Goal: Task Accomplishment & Management: Manage account settings

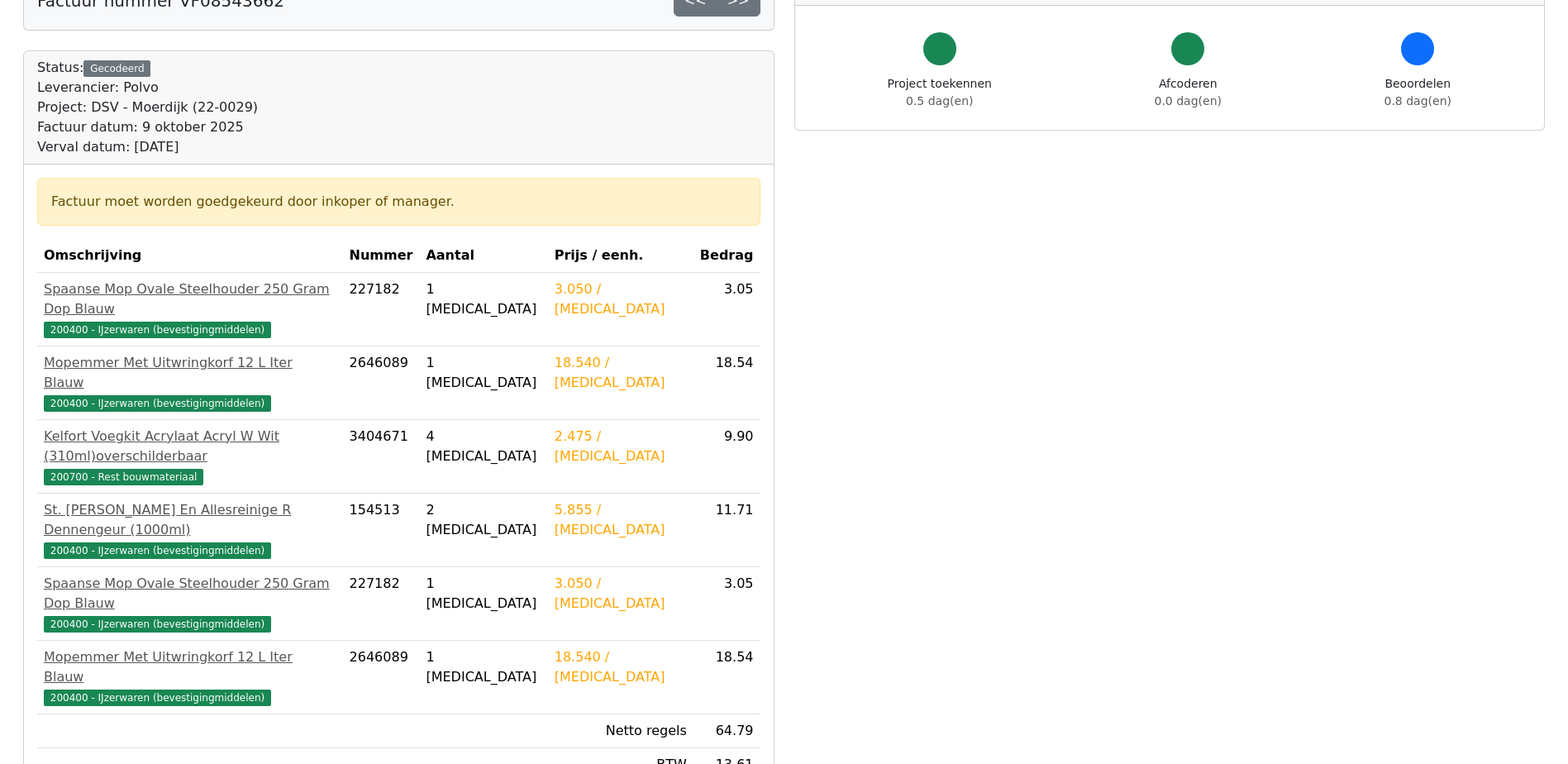
scroll to position [165, 0]
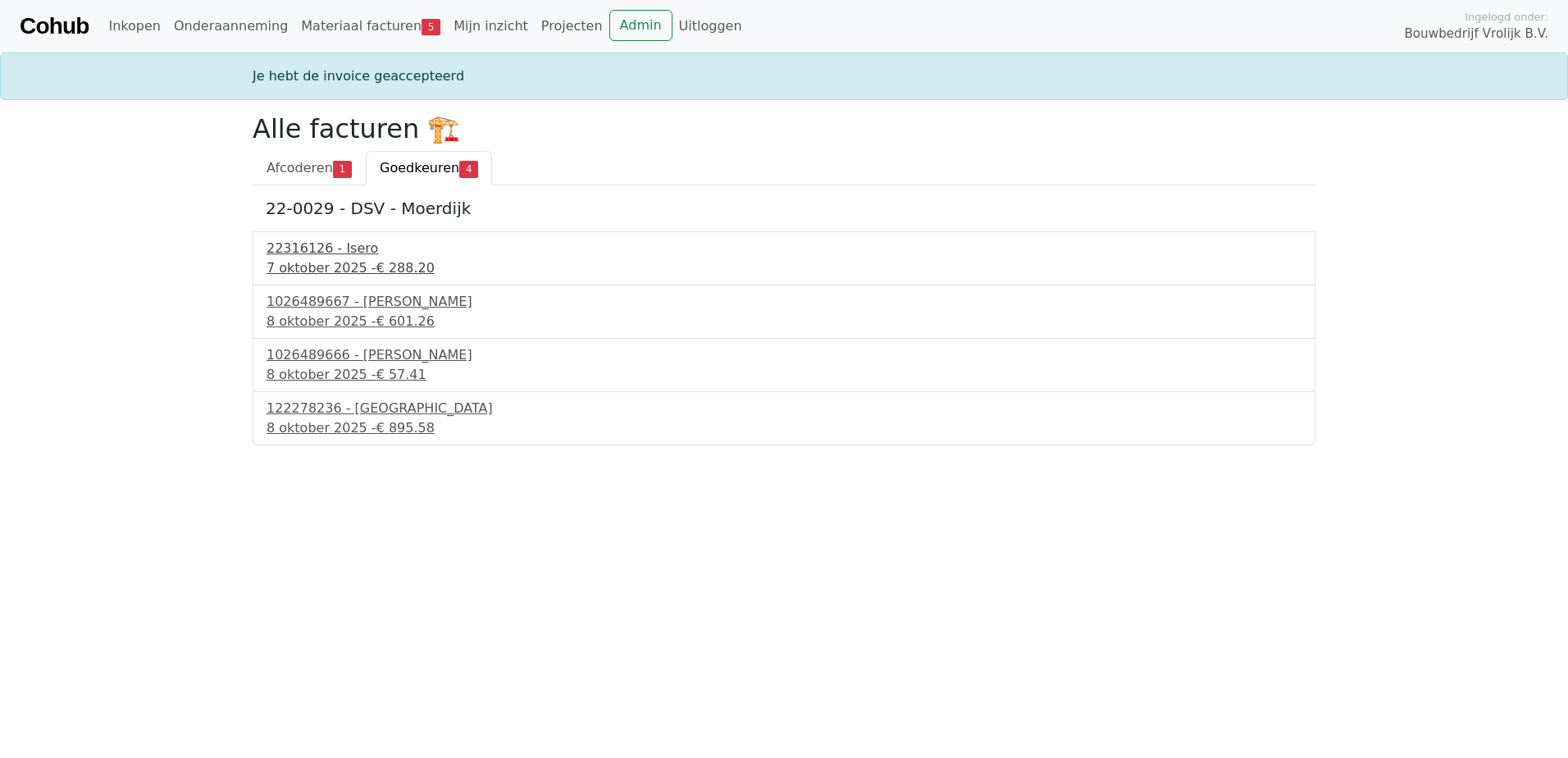
click at [334, 276] on div "7 oktober 2025 - € 288.20" at bounding box center [784, 268] width 1035 height 20
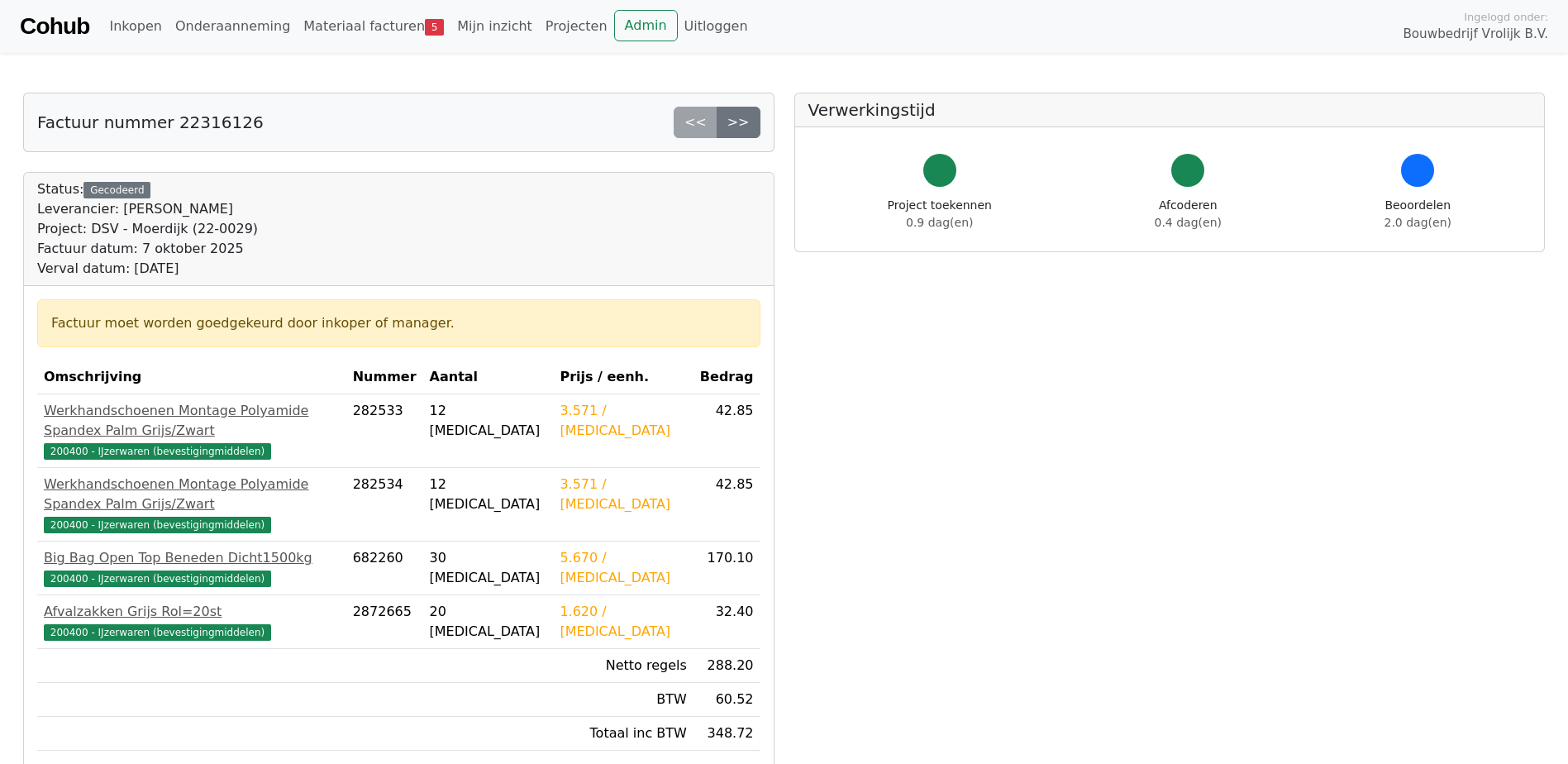
scroll to position [83, 0]
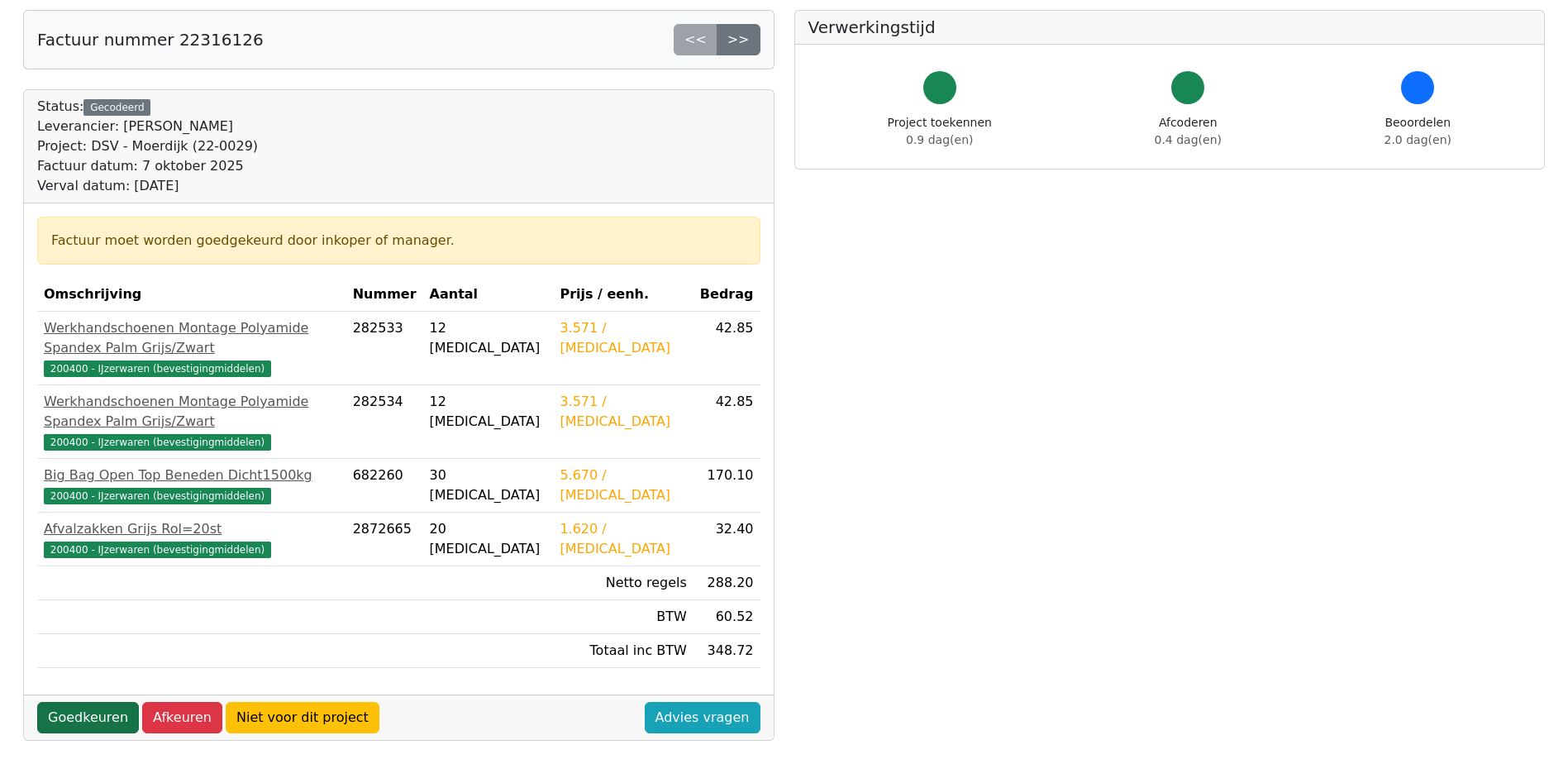
click at [96, 702] on link "Goedkeuren" at bounding box center [88, 718] width 102 height 32
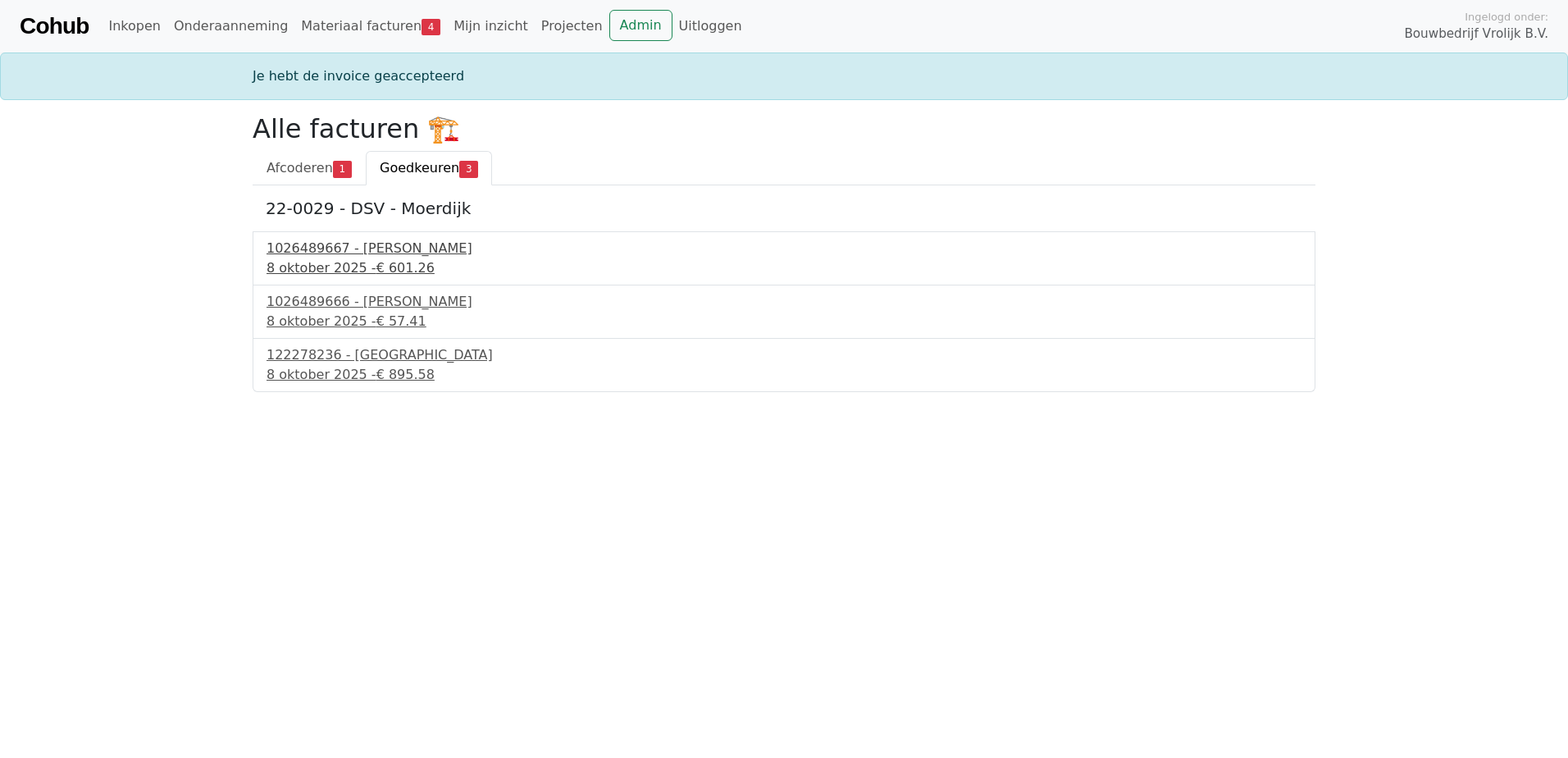
click at [340, 255] on div "1026489667 - Boels Verhuur" at bounding box center [784, 249] width 1035 height 20
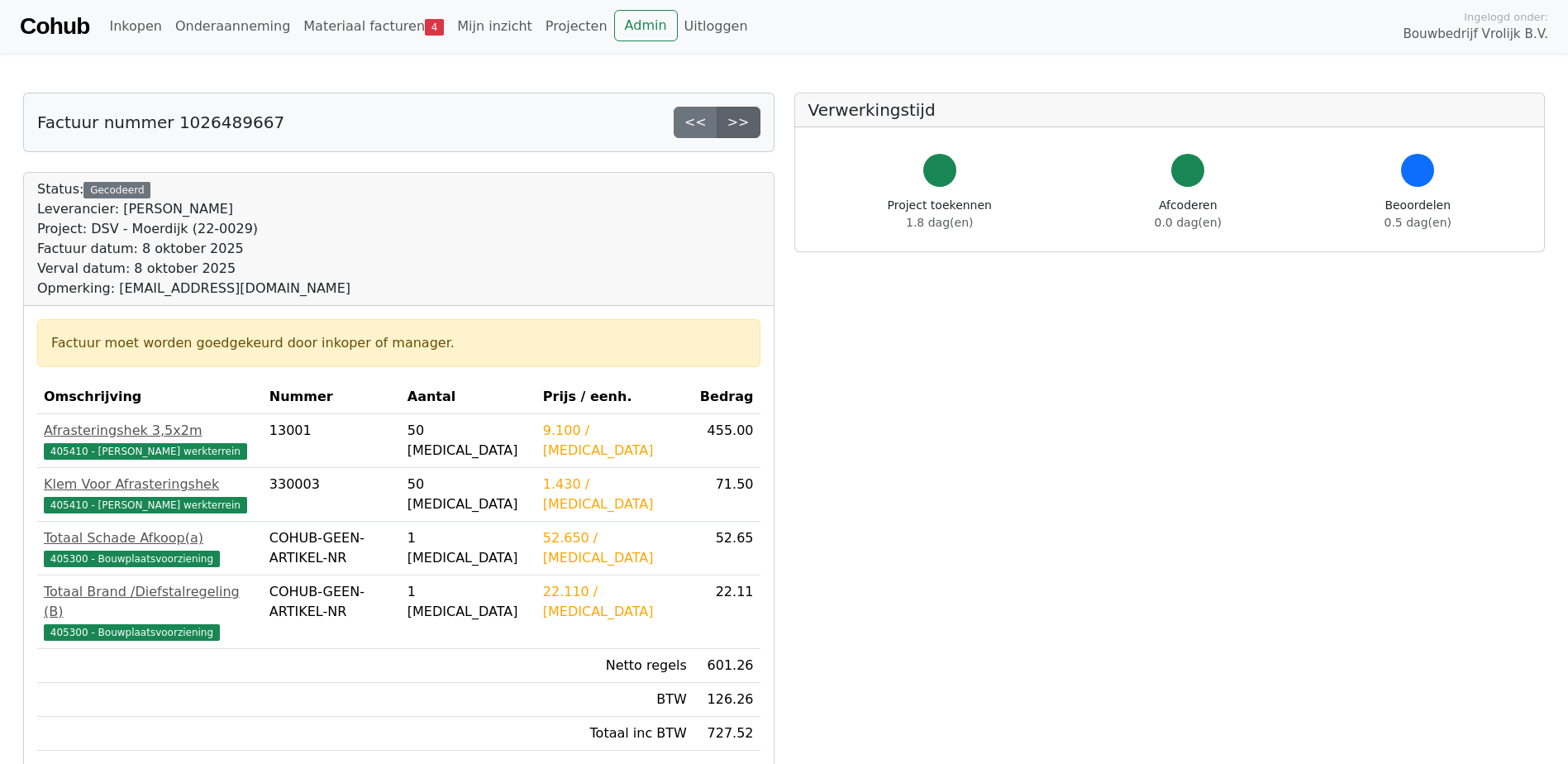
click at [744, 121] on link ">>" at bounding box center [739, 123] width 43 height 32
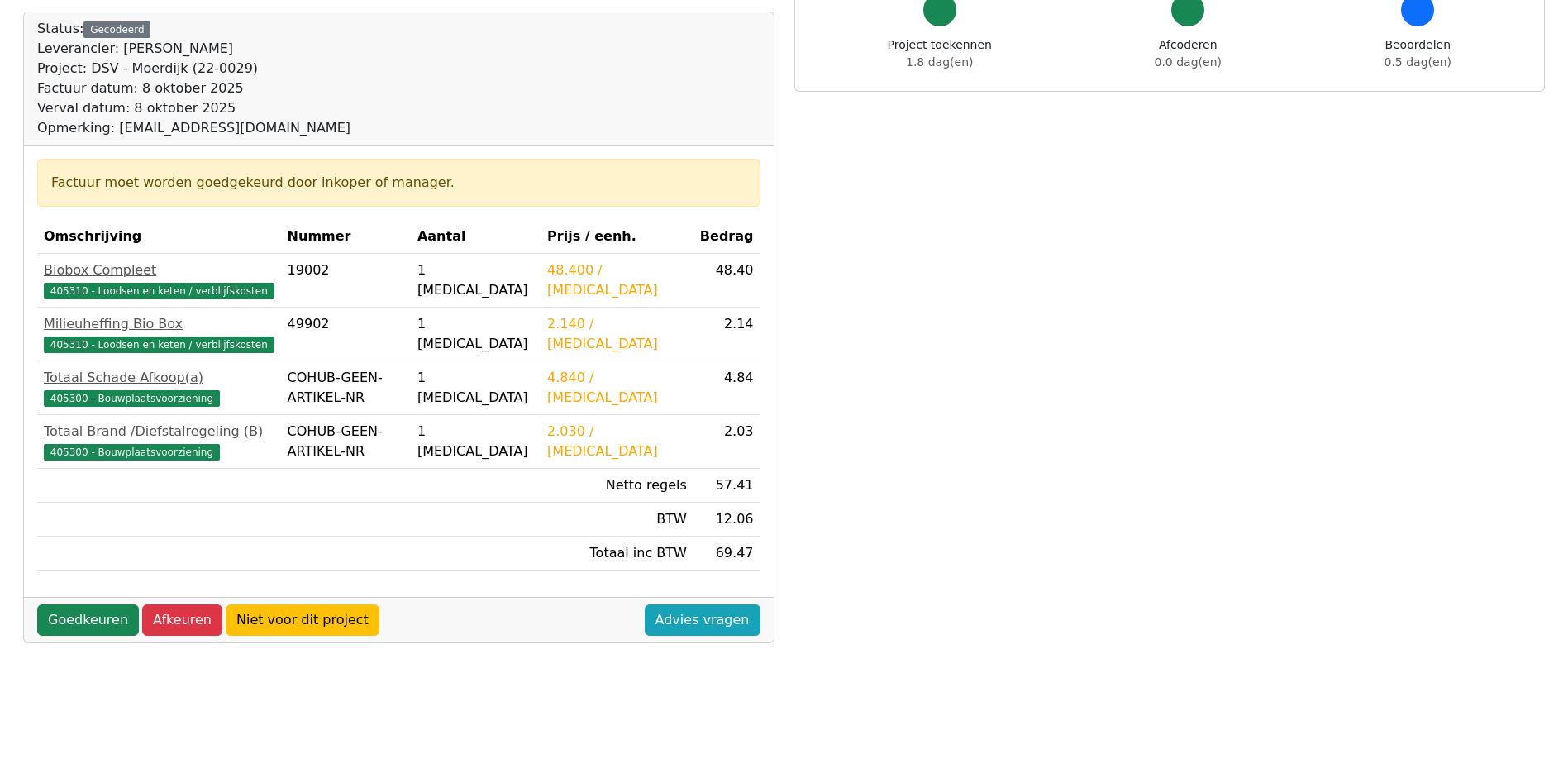
scroll to position [165, 0]
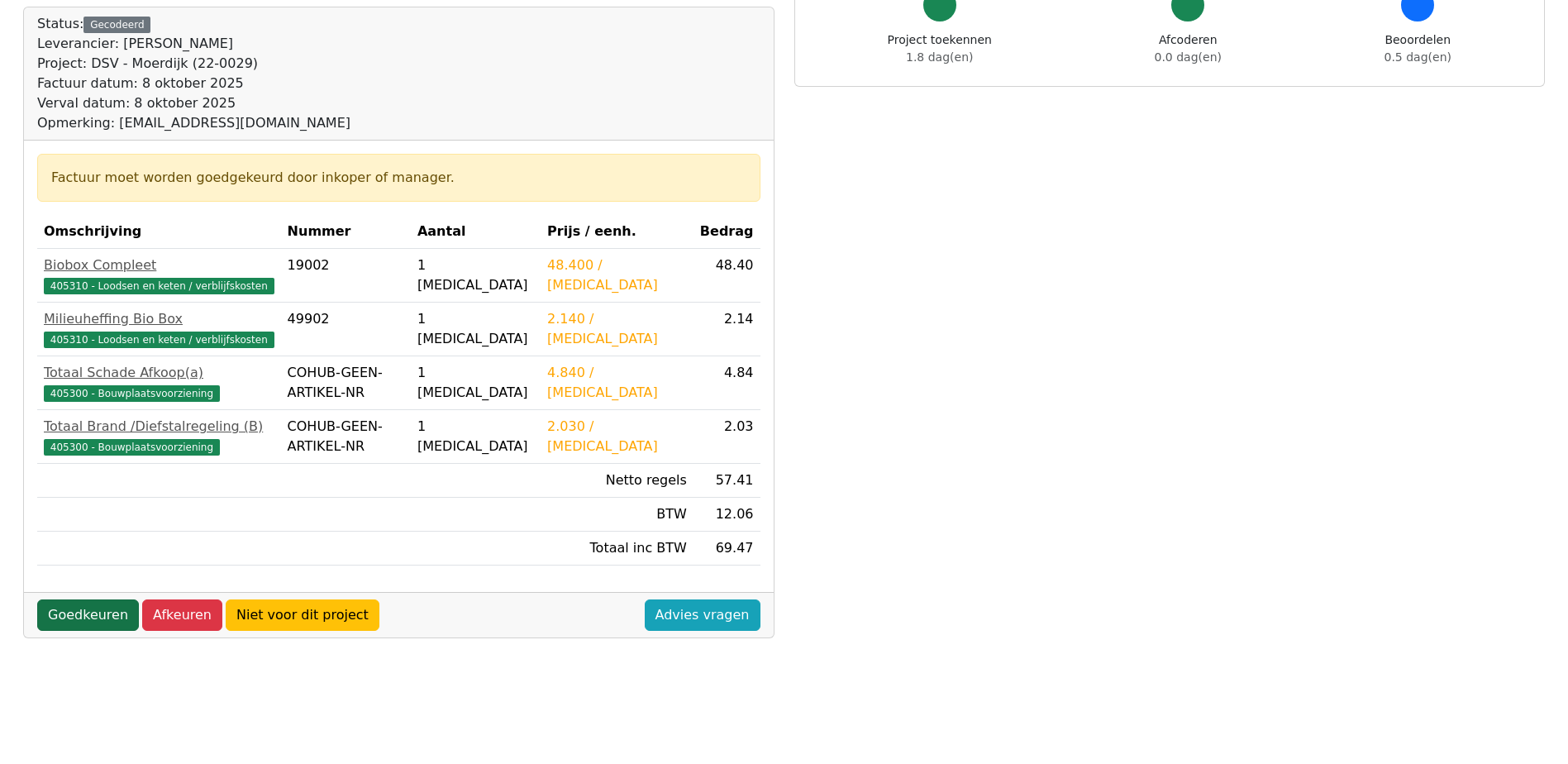
click at [93, 621] on link "Goedkeuren" at bounding box center [88, 615] width 102 height 32
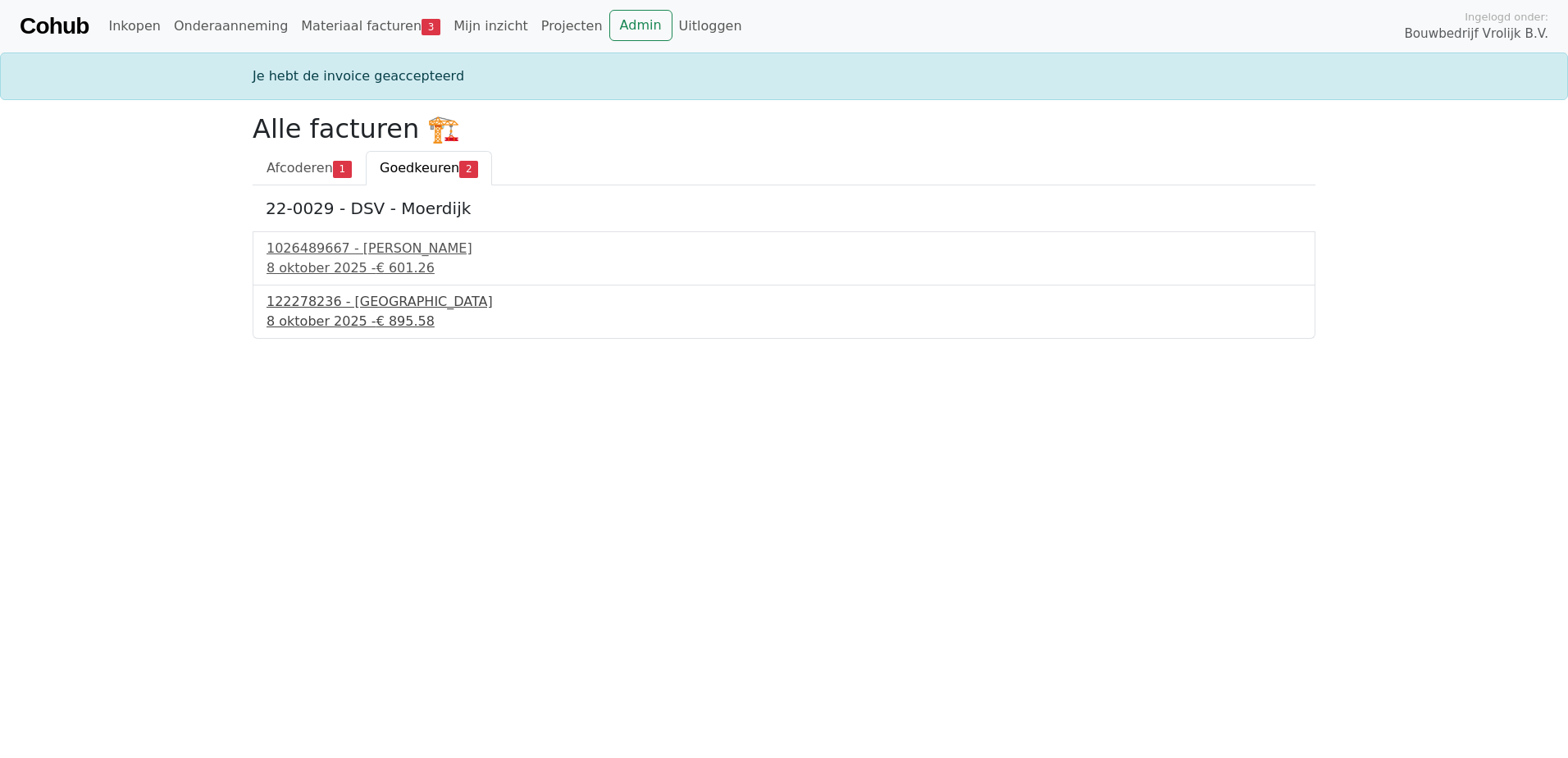
click at [358, 307] on div "122278236 - [GEOGRAPHIC_DATA]" at bounding box center [784, 302] width 1035 height 20
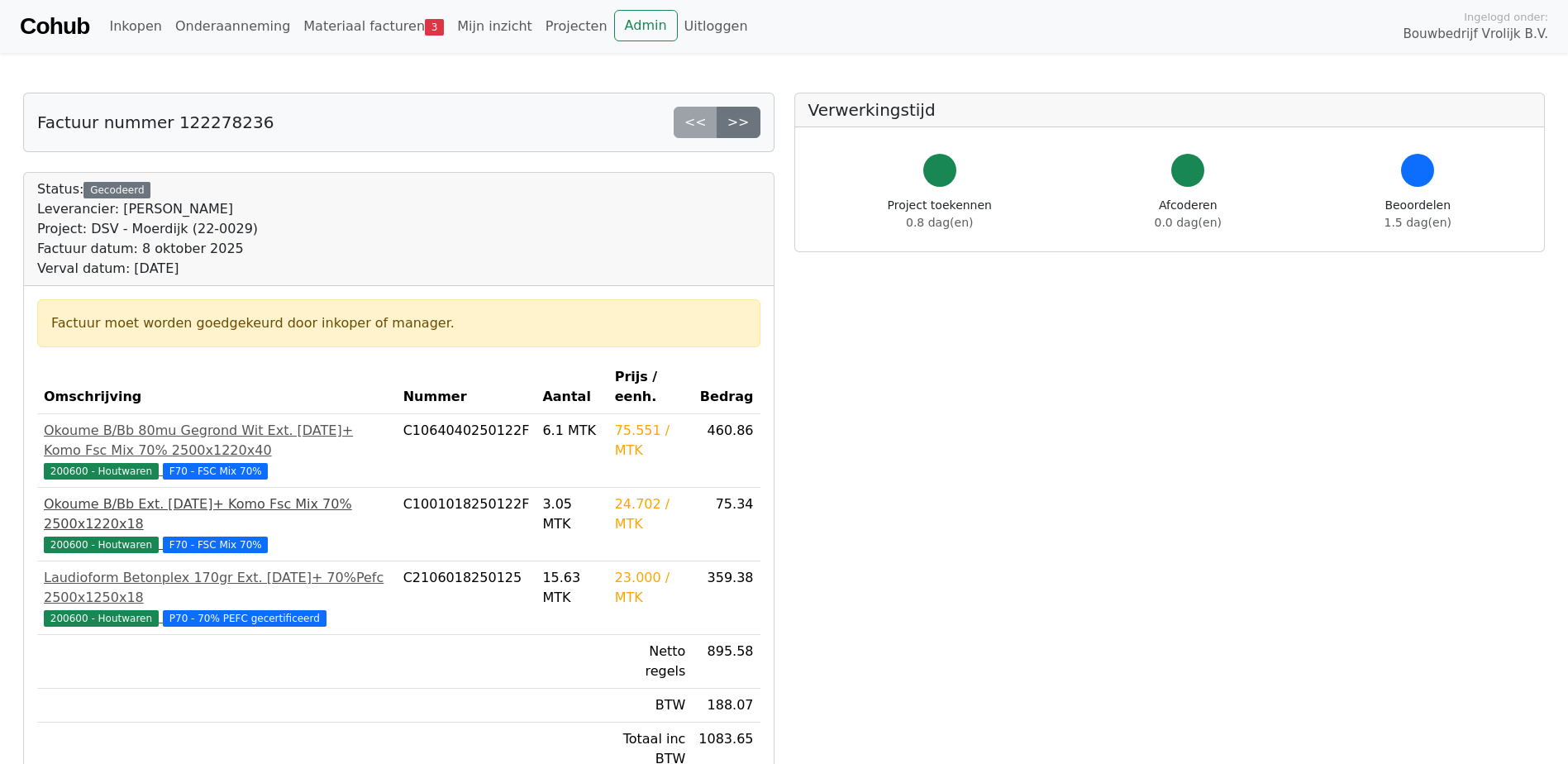
scroll to position [83, 0]
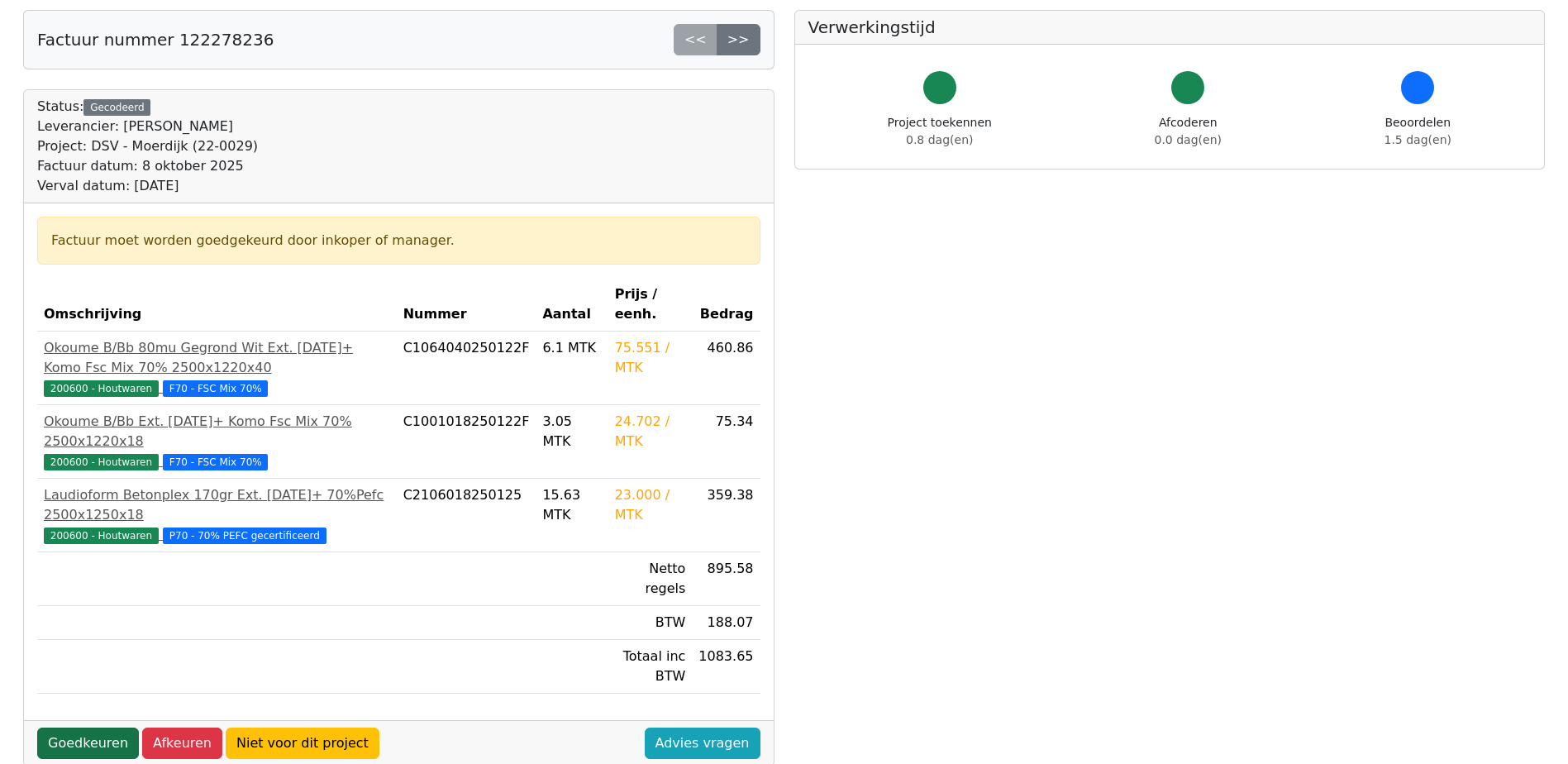
click at [91, 728] on link "Goedkeuren" at bounding box center [88, 744] width 102 height 32
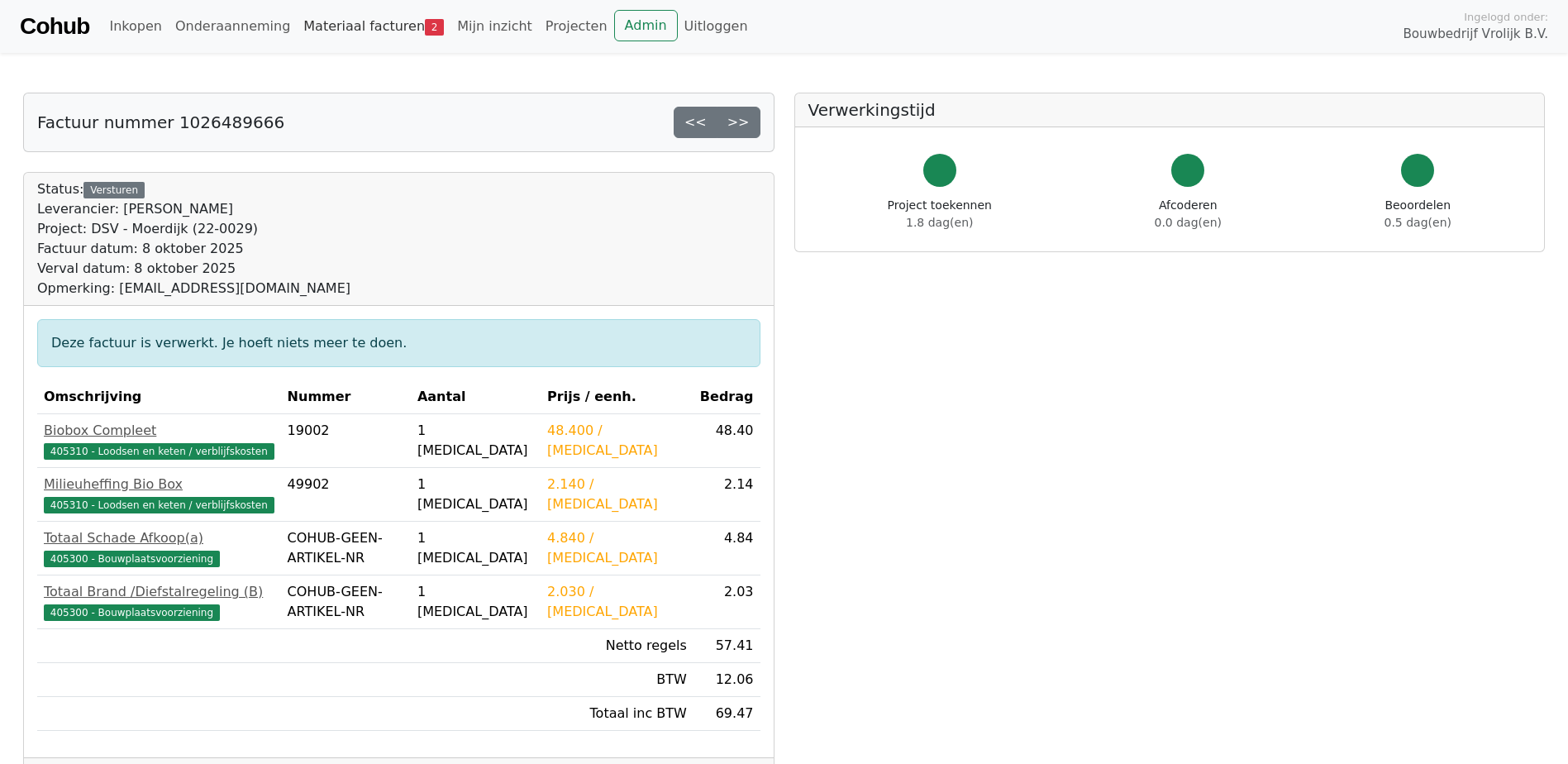
click at [380, 27] on link "Materiaal facturen 2" at bounding box center [374, 27] width 154 height 33
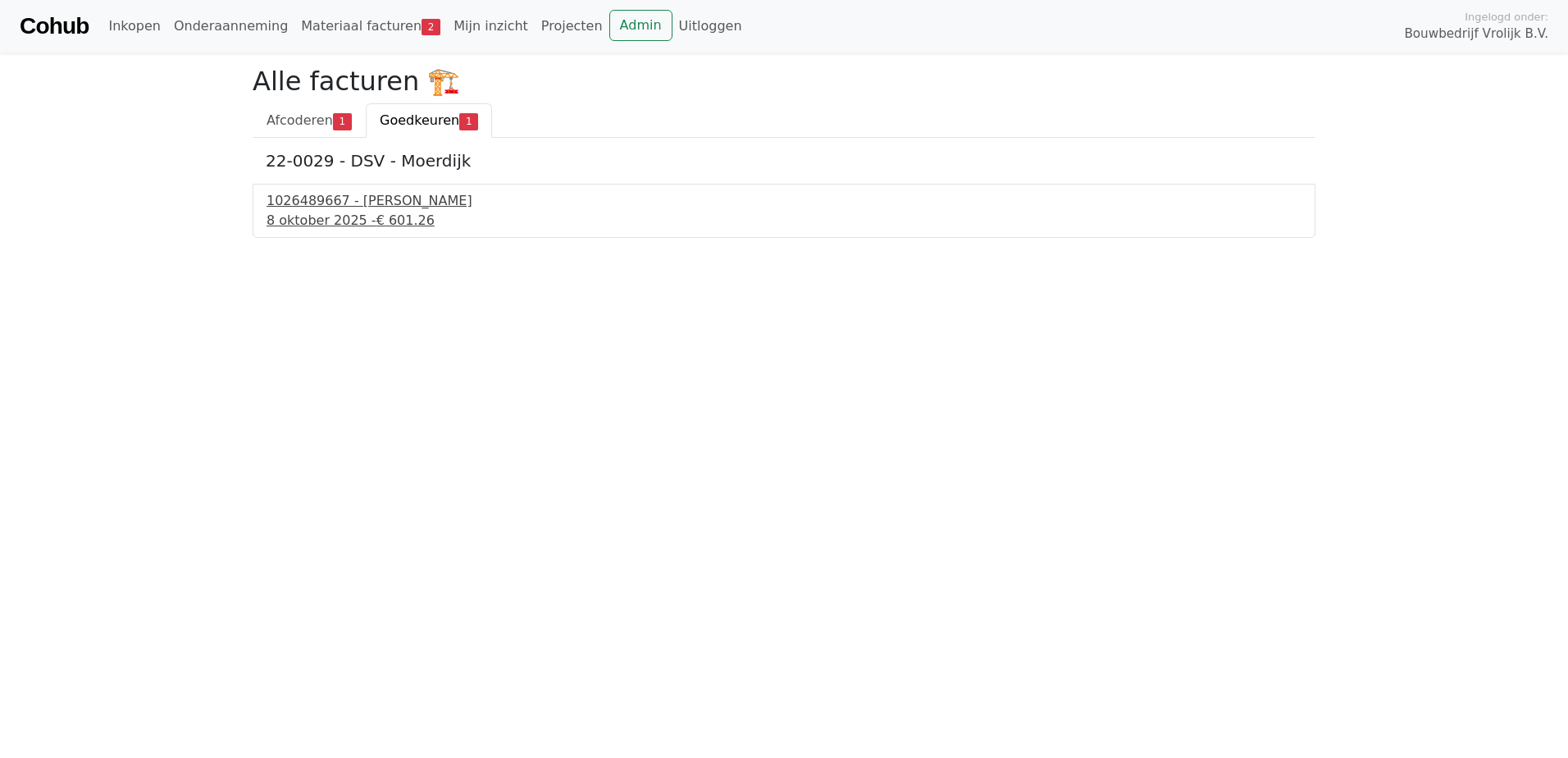
click at [406, 225] on span "€ 601.26" at bounding box center [406, 220] width 58 height 16
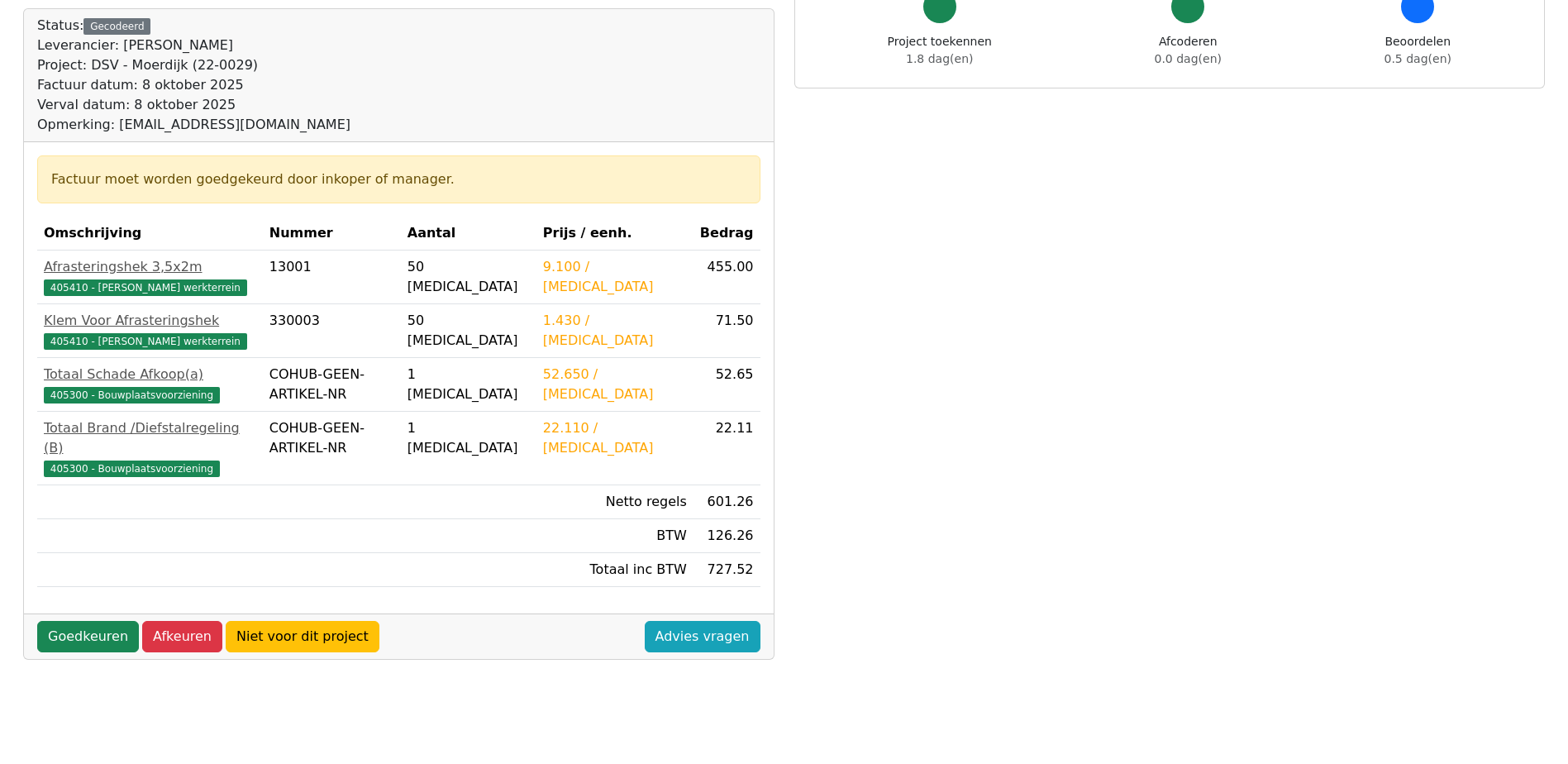
scroll to position [165, 0]
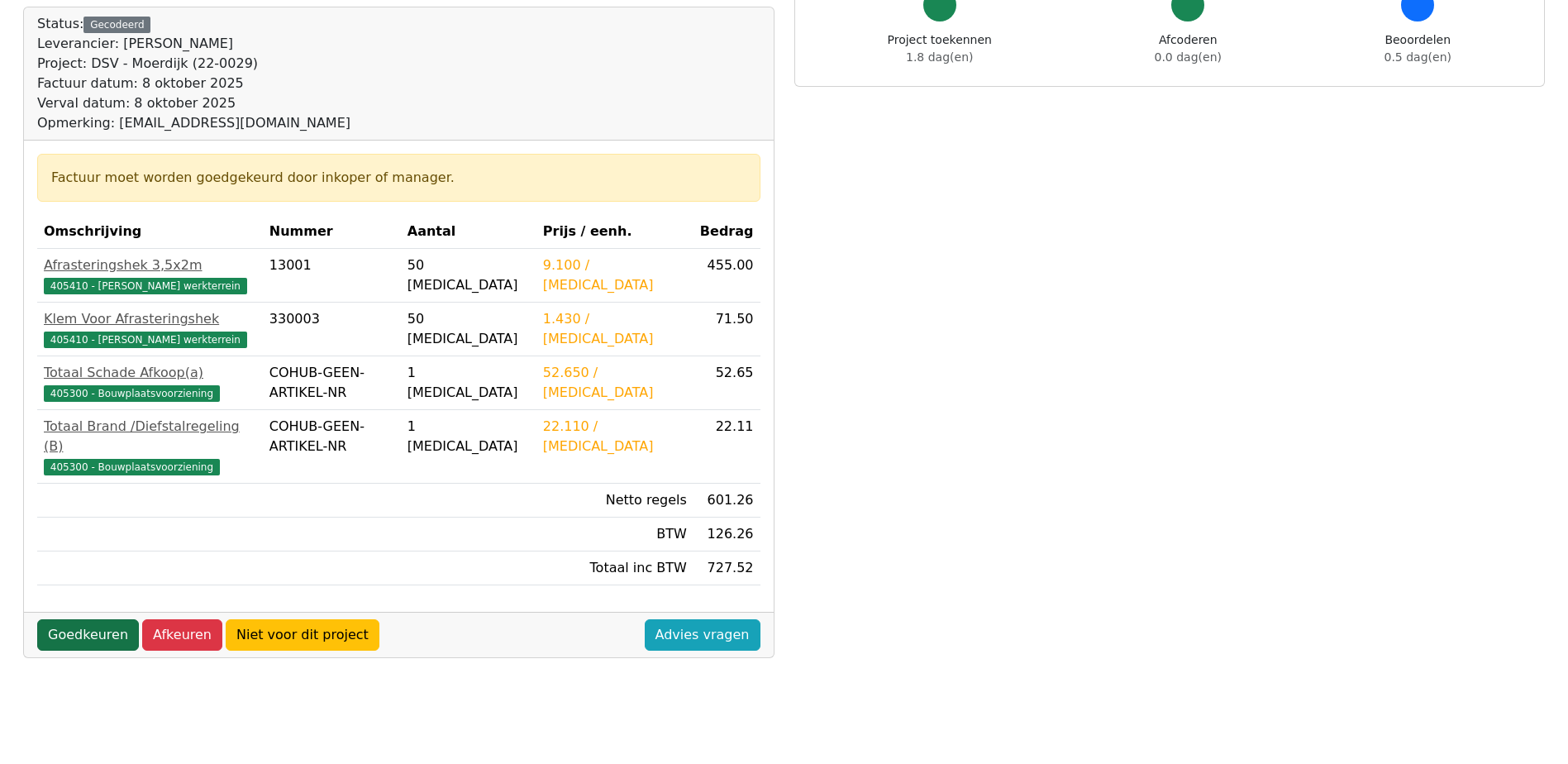
click at [91, 620] on link "Goedkeuren" at bounding box center [88, 635] width 102 height 32
